Goal: Check status: Check status

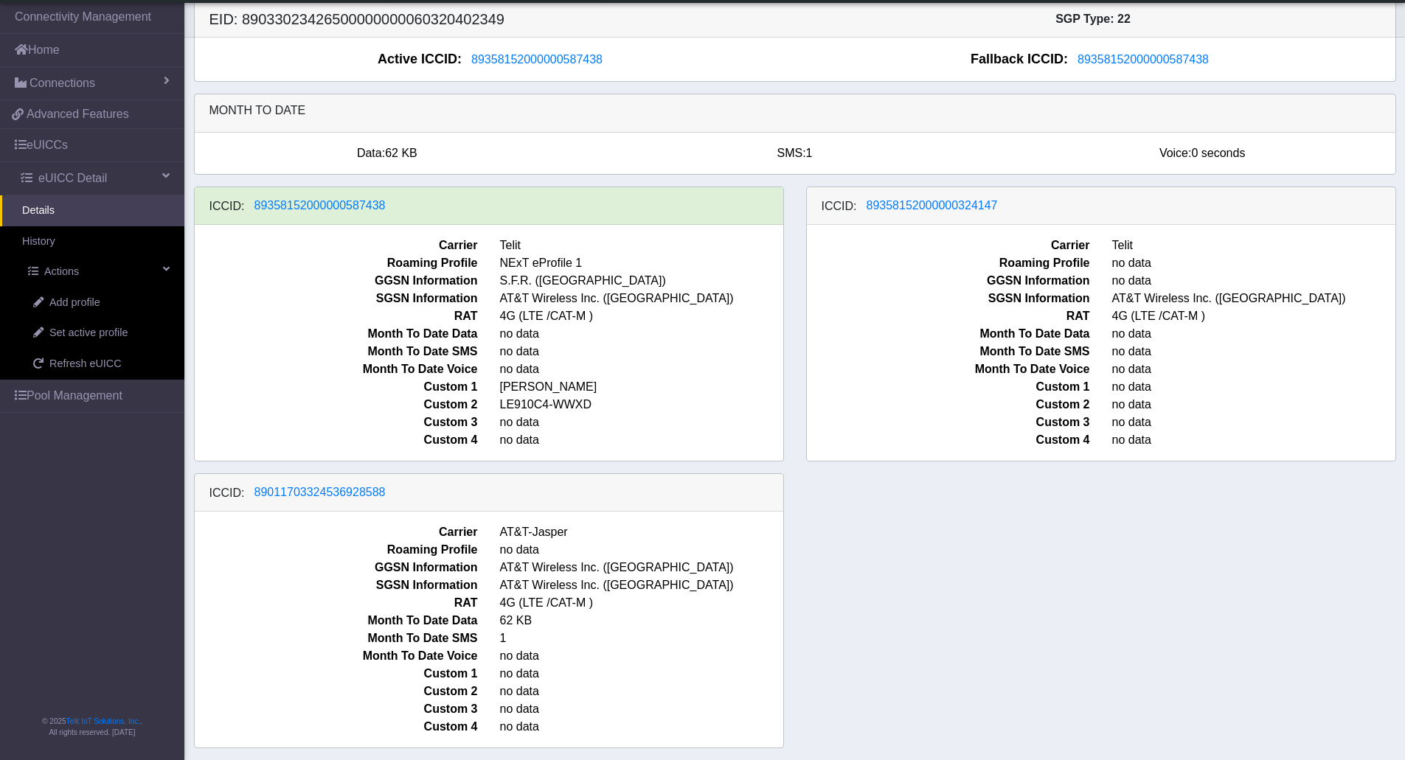
scroll to position [8, 0]
click at [356, 212] on span "89358152000000587438" at bounding box center [319, 205] width 131 height 13
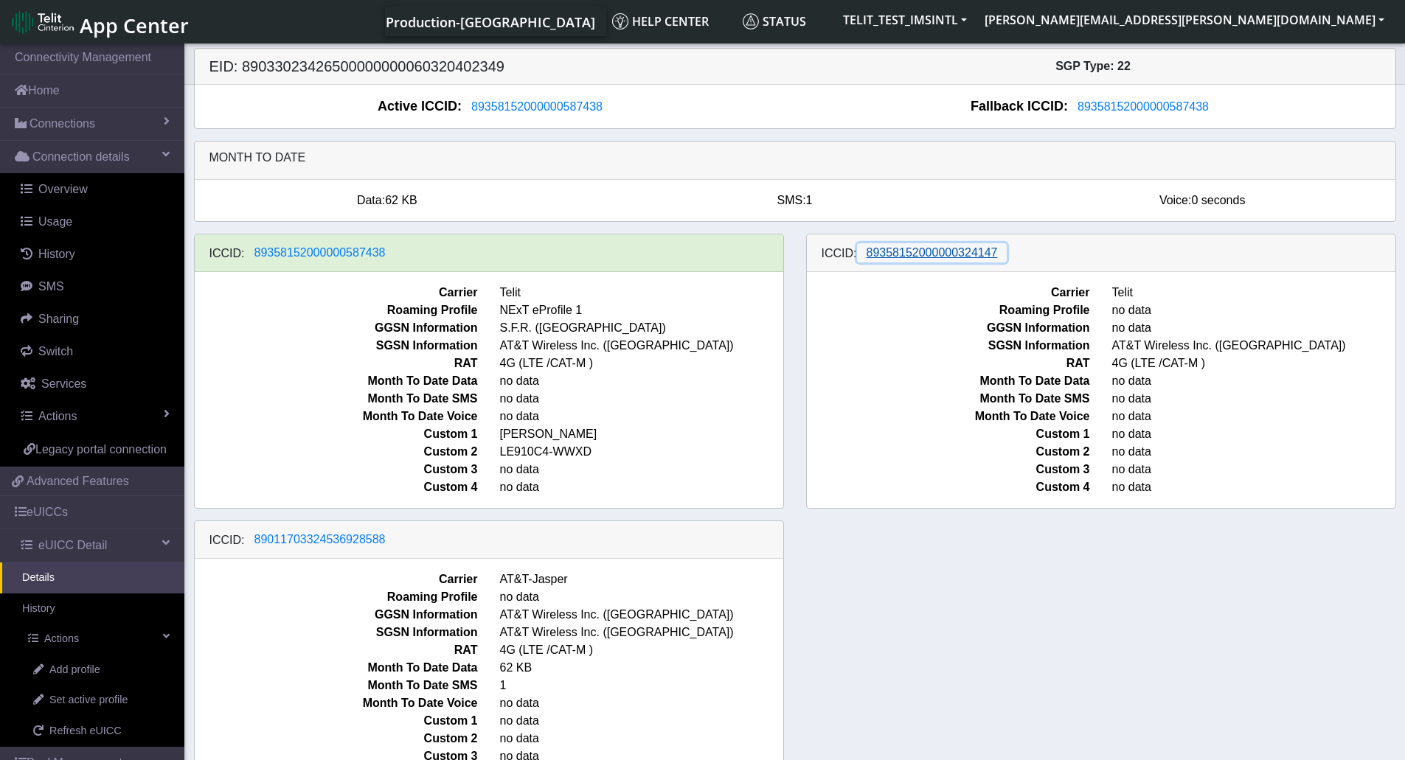
click at [903, 253] on span "89358152000000324147" at bounding box center [932, 252] width 131 height 13
click at [350, 544] on span "89011703324536928588" at bounding box center [319, 539] width 131 height 13
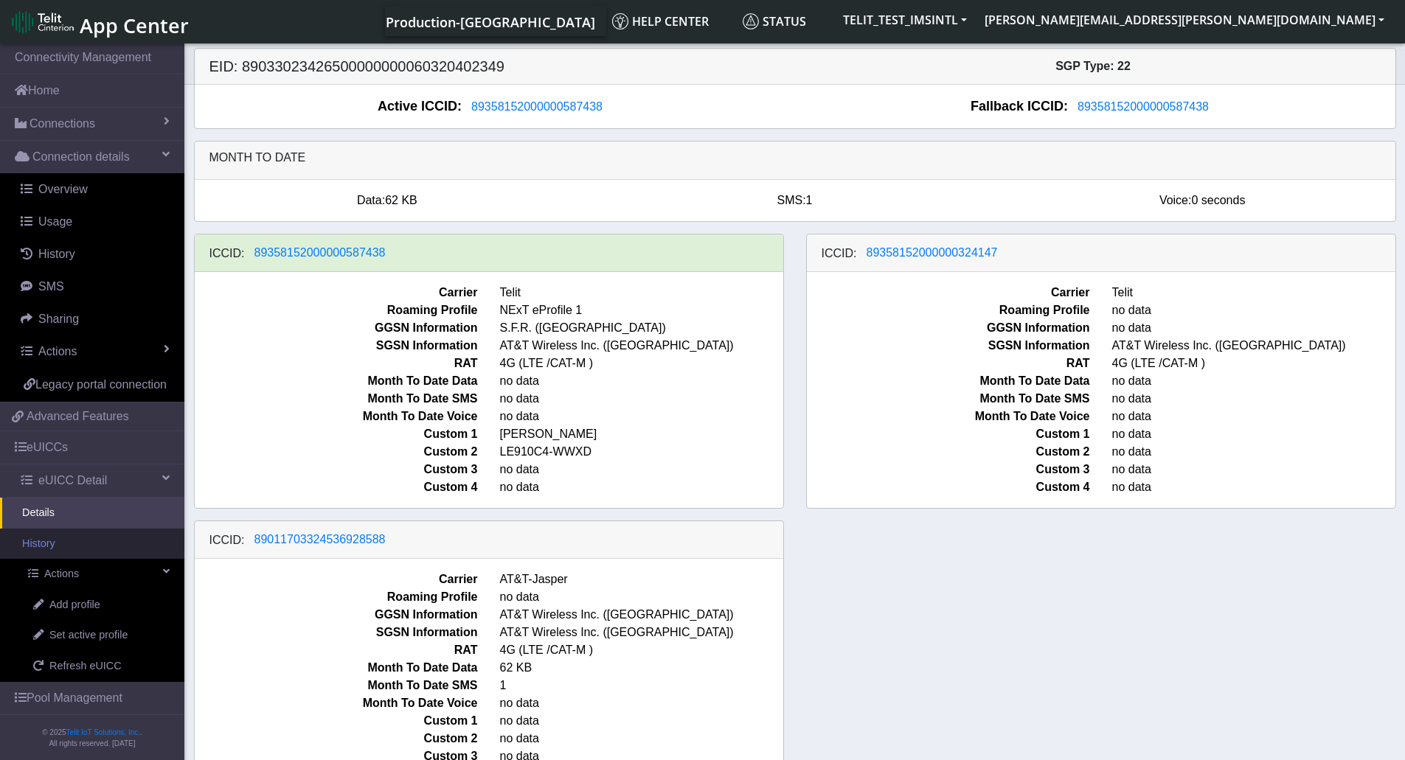
click at [52, 560] on link "History" at bounding box center [92, 544] width 184 height 31
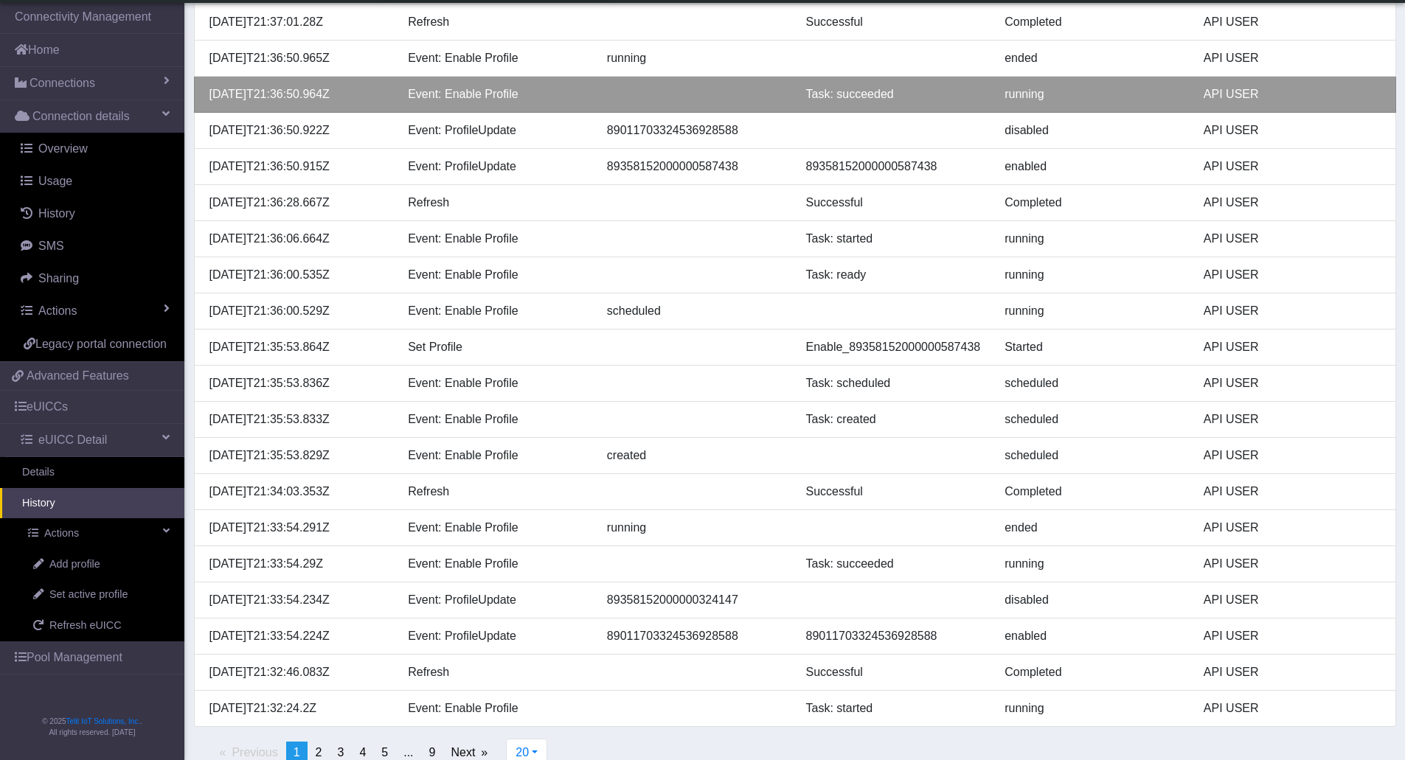
scroll to position [215, 0]
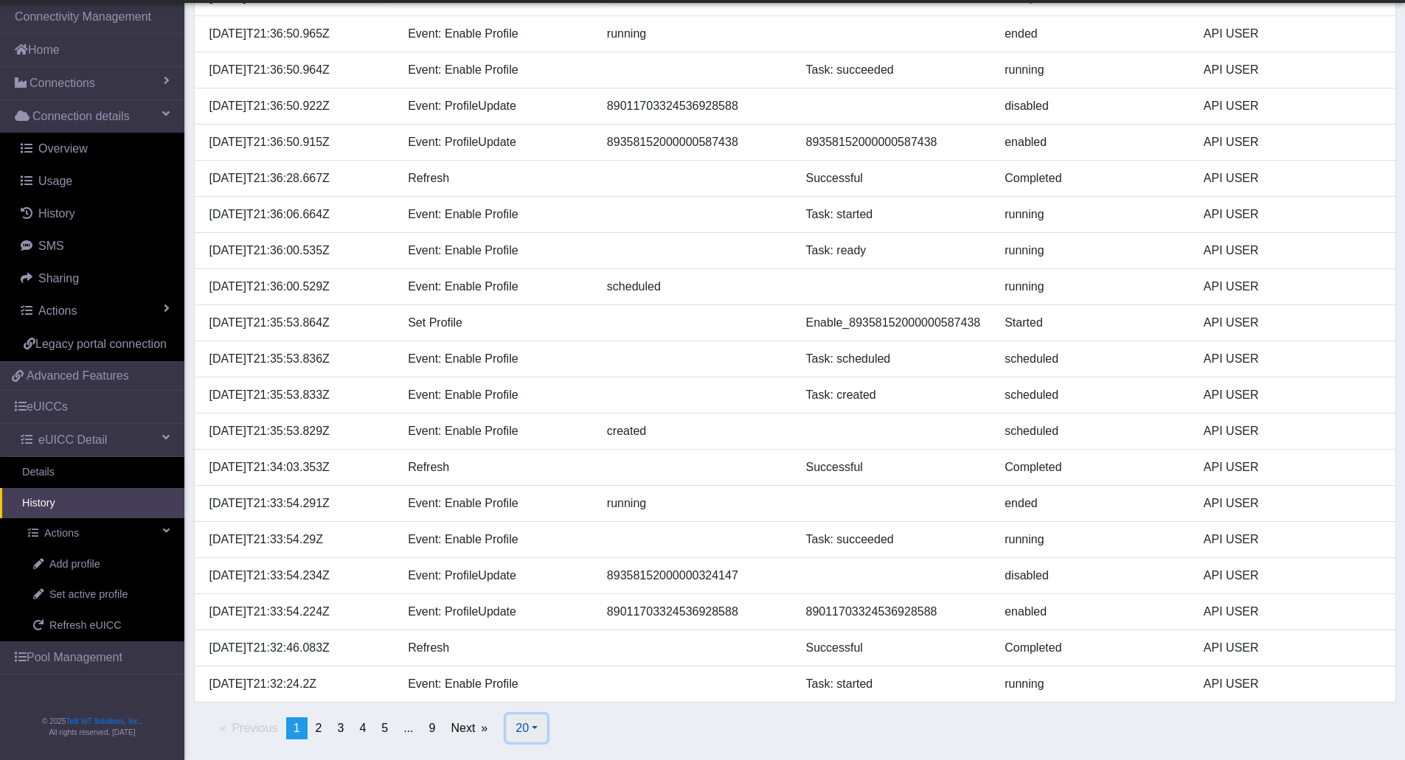
click at [541, 734] on button "20" at bounding box center [526, 729] width 41 height 28
click at [541, 654] on button "50" at bounding box center [565, 648] width 117 height 24
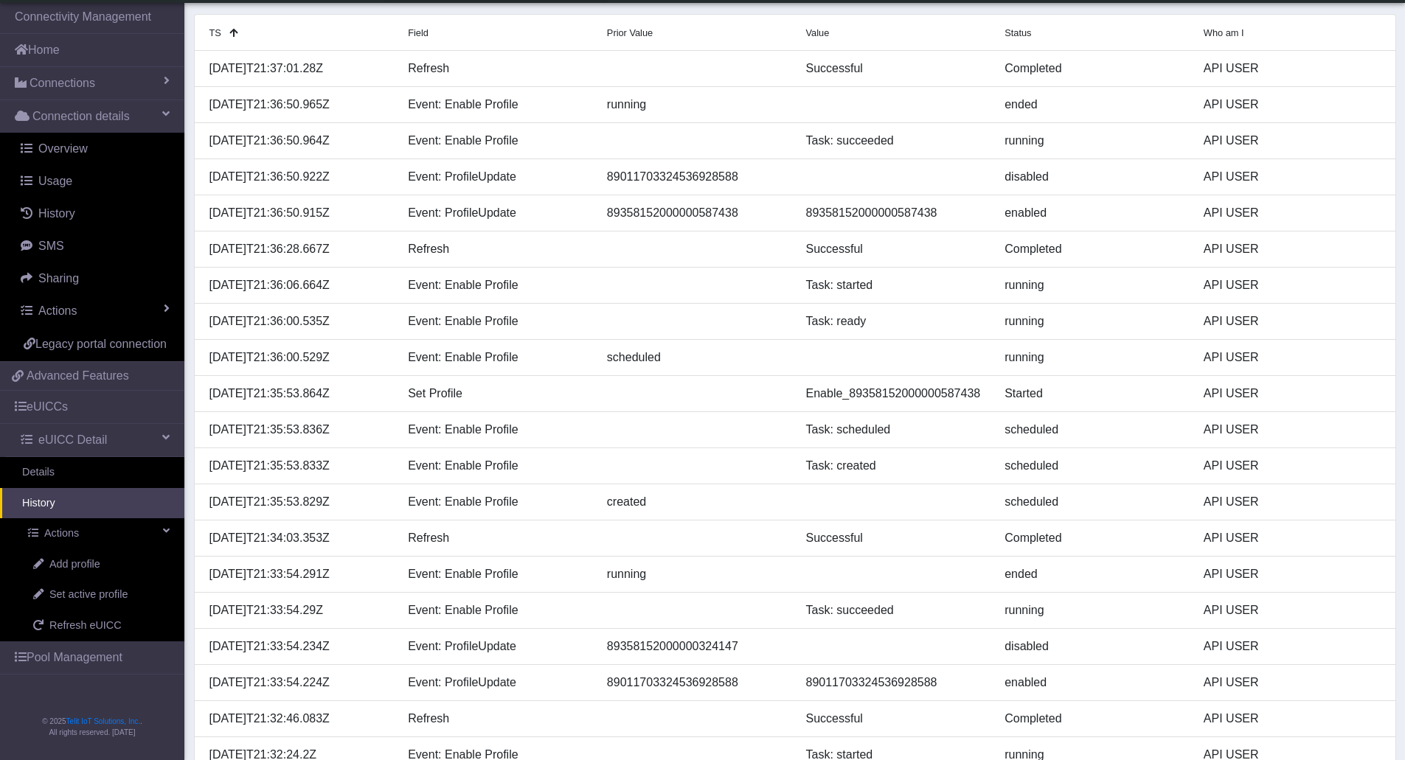
scroll to position [0, 0]
